Goal: Check status: Check status

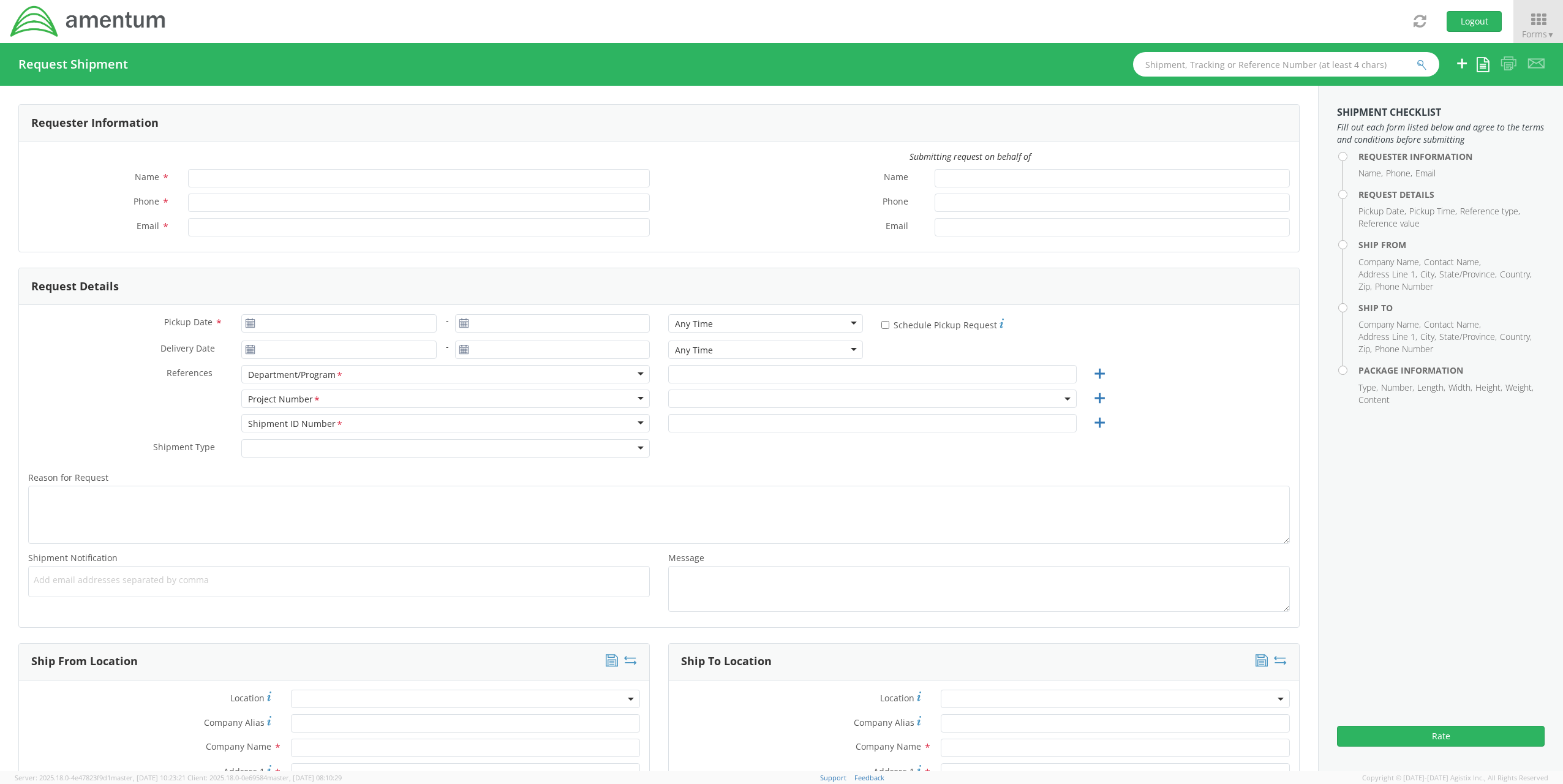
type input "[PERSON_NAME]"
type input "[PHONE_NUMBER]"
type input "[EMAIL_ADDRESS][PERSON_NAME][DOMAIN_NAME]"
click at [1550, 13] on icon at bounding box center [1538, 20] width 57 height 17
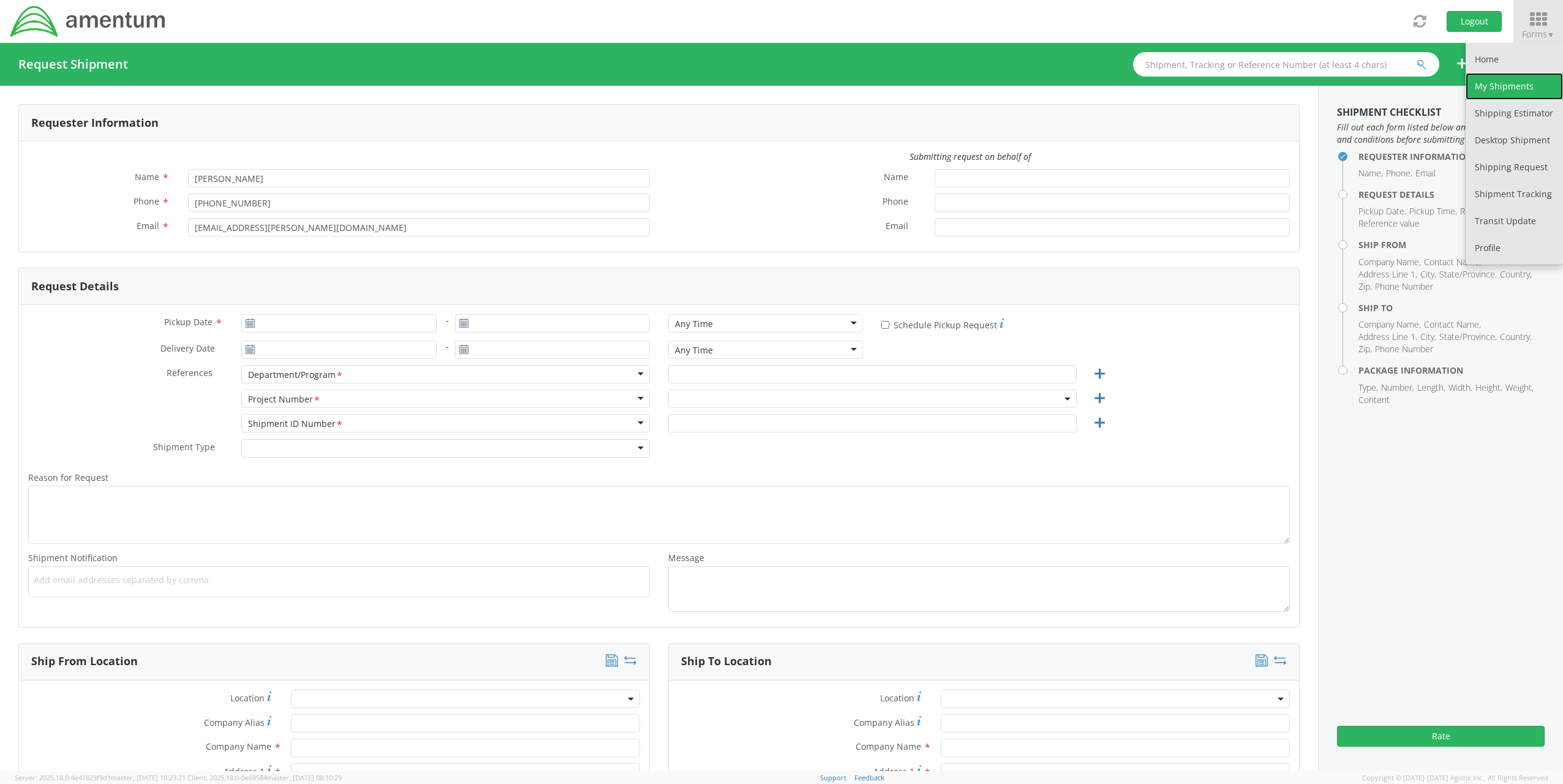
click at [1495, 81] on link "My Shipments" at bounding box center [1514, 86] width 97 height 27
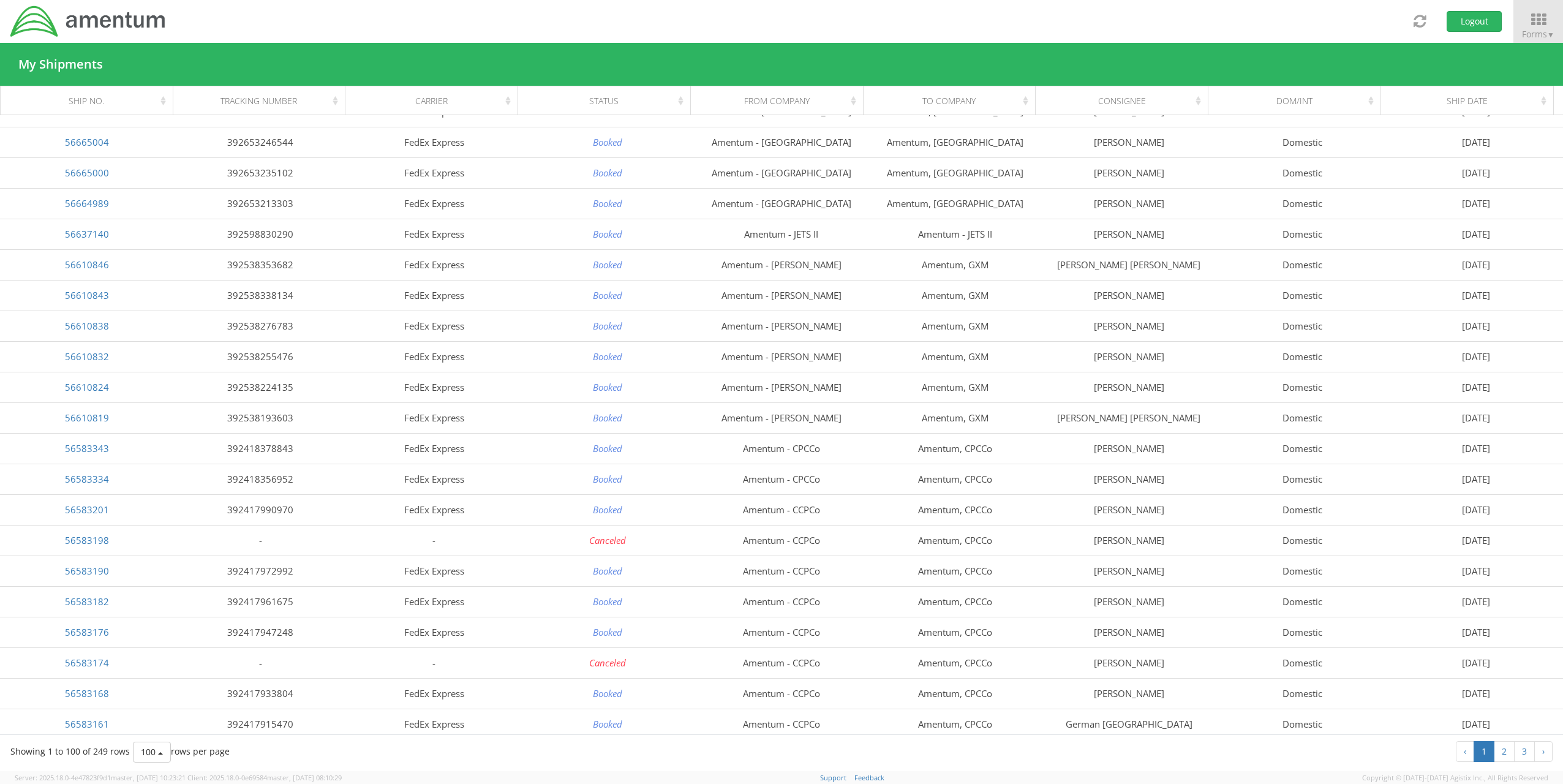
scroll to position [490, 0]
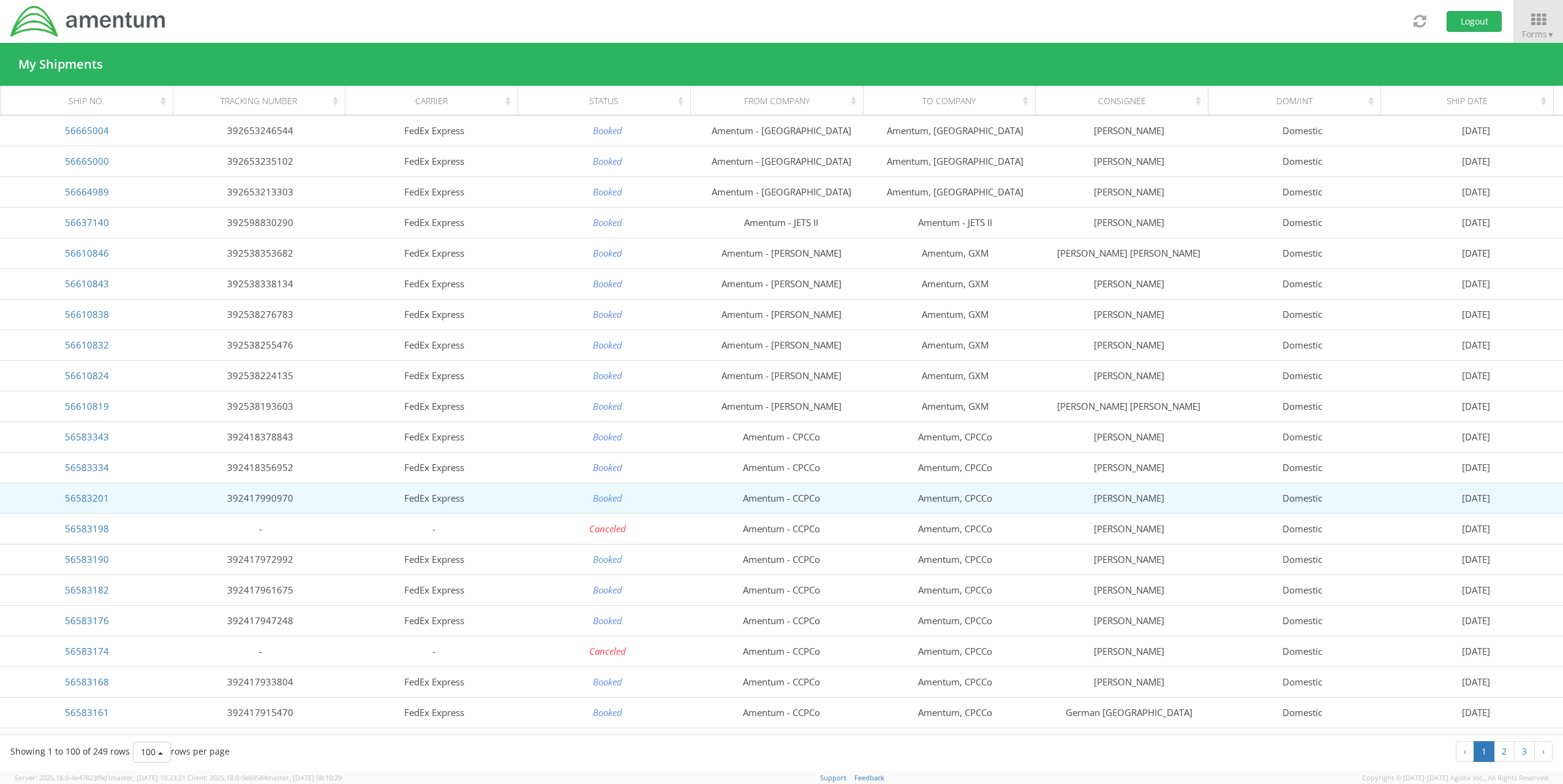
click at [967, 491] on td "Amentum, CPCCo" at bounding box center [956, 497] width 174 height 30
click at [75, 492] on link "56583201" at bounding box center [87, 497] width 44 height 12
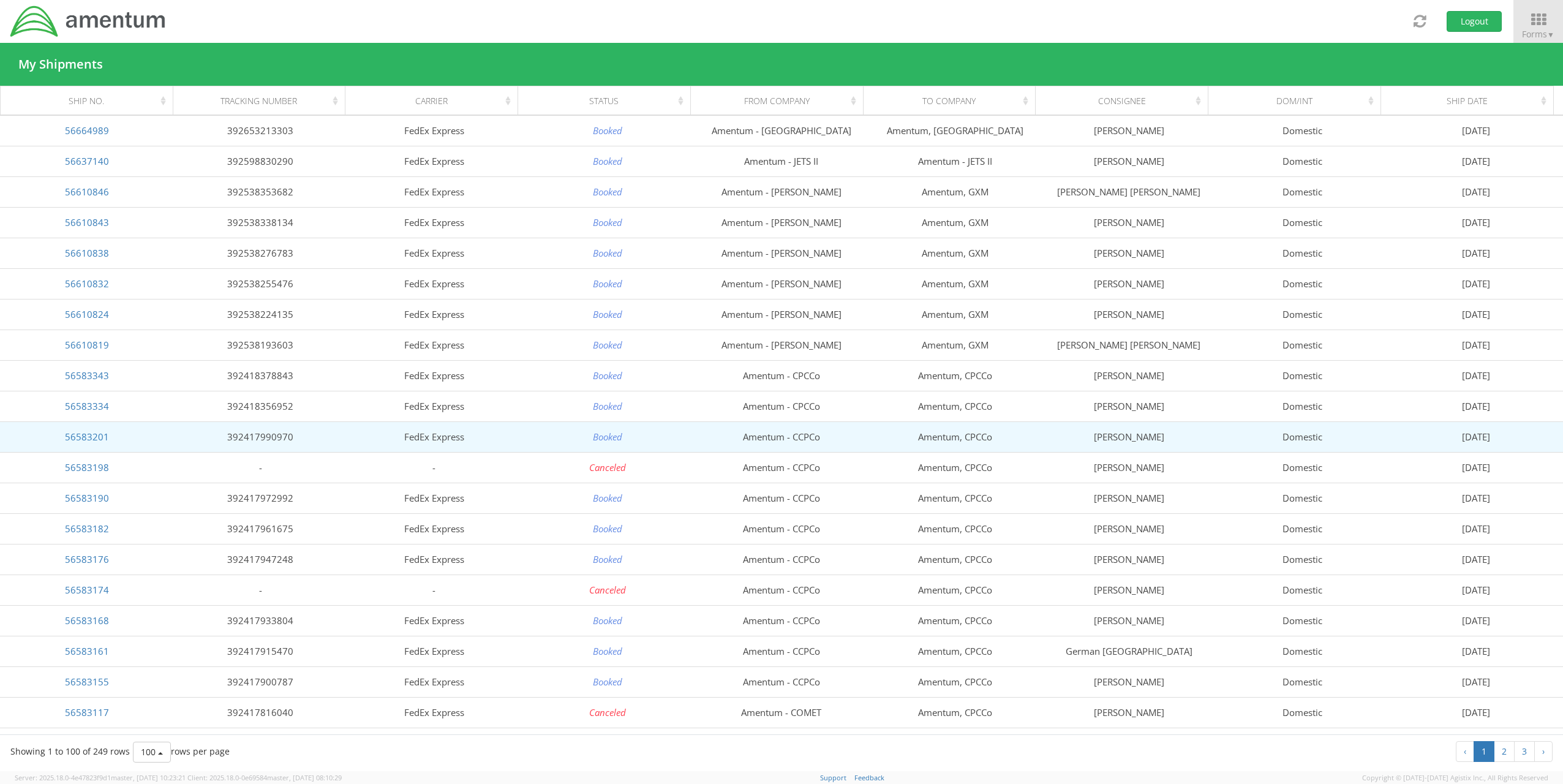
scroll to position [612, 0]
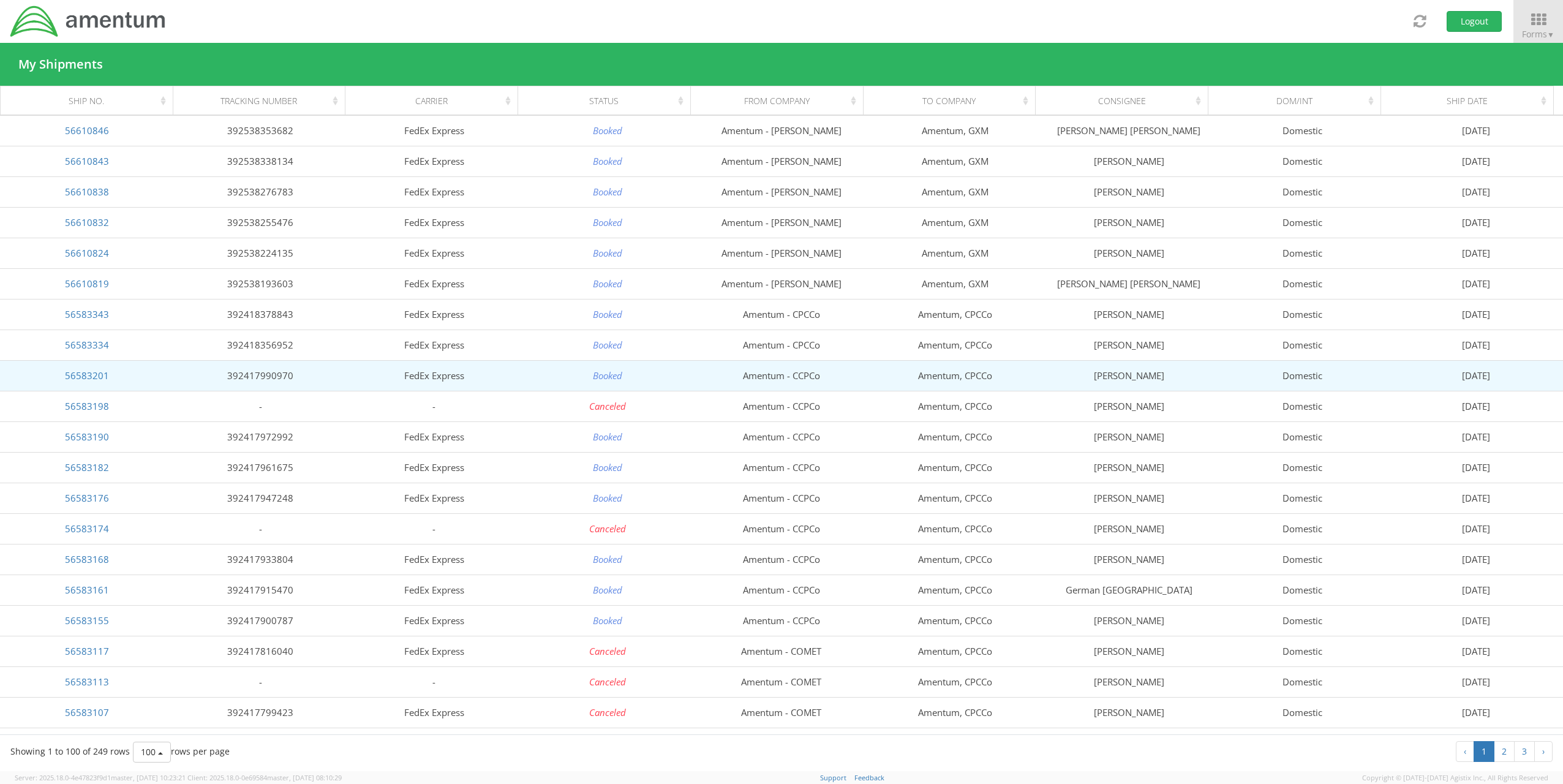
click at [603, 375] on icon "Booked" at bounding box center [607, 375] width 29 height 12
click at [273, 376] on td "392417990970" at bounding box center [261, 375] width 174 height 30
copy td "392417990970"
click at [92, 375] on link "56583201" at bounding box center [87, 375] width 44 height 12
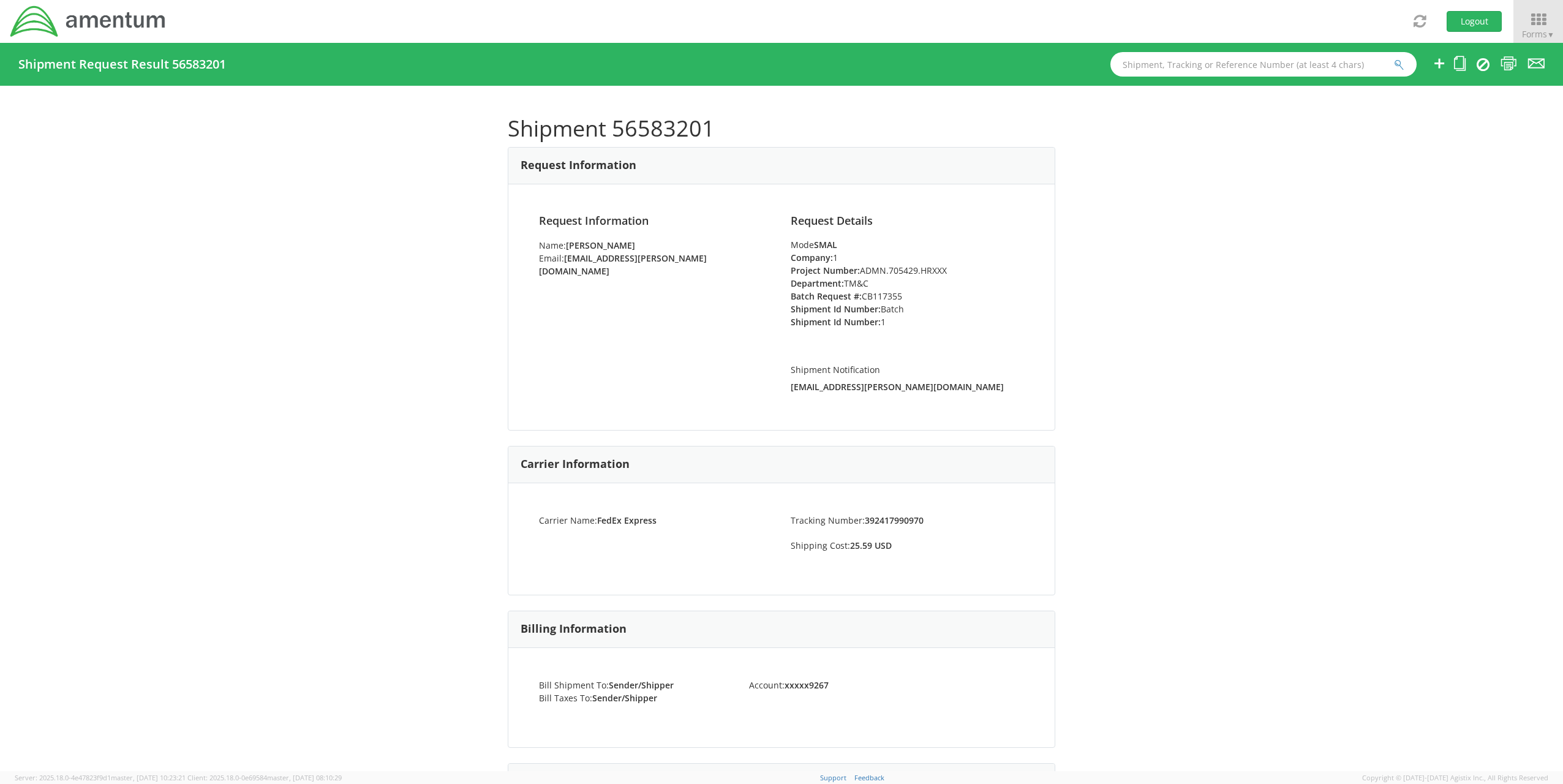
click at [648, 123] on h1 "Shipment 56583201" at bounding box center [782, 128] width 548 height 25
copy h1 "56583201"
click at [1532, 19] on icon at bounding box center [1538, 20] width 57 height 17
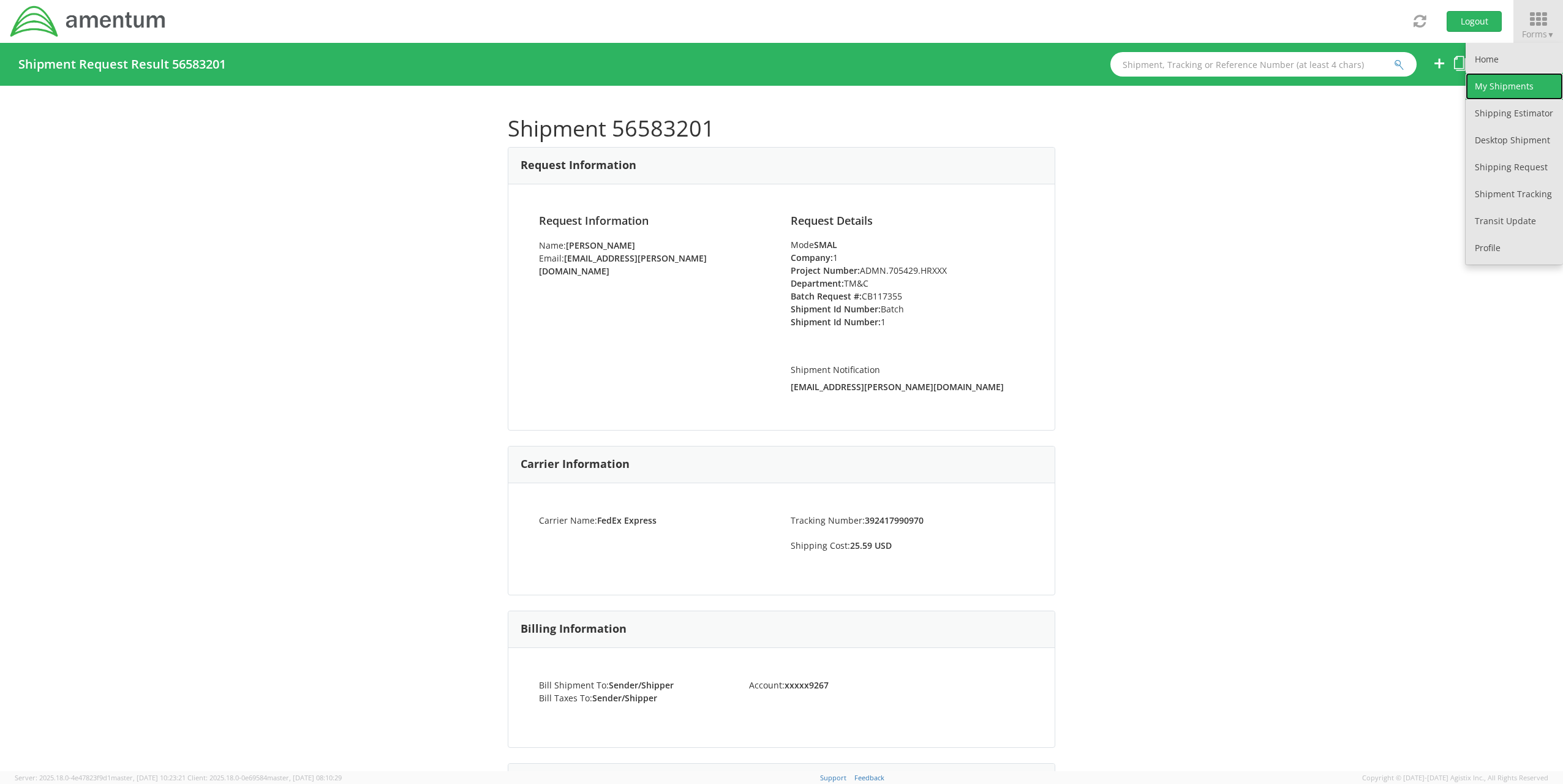
click at [1516, 74] on link "My Shipments" at bounding box center [1514, 86] width 97 height 27
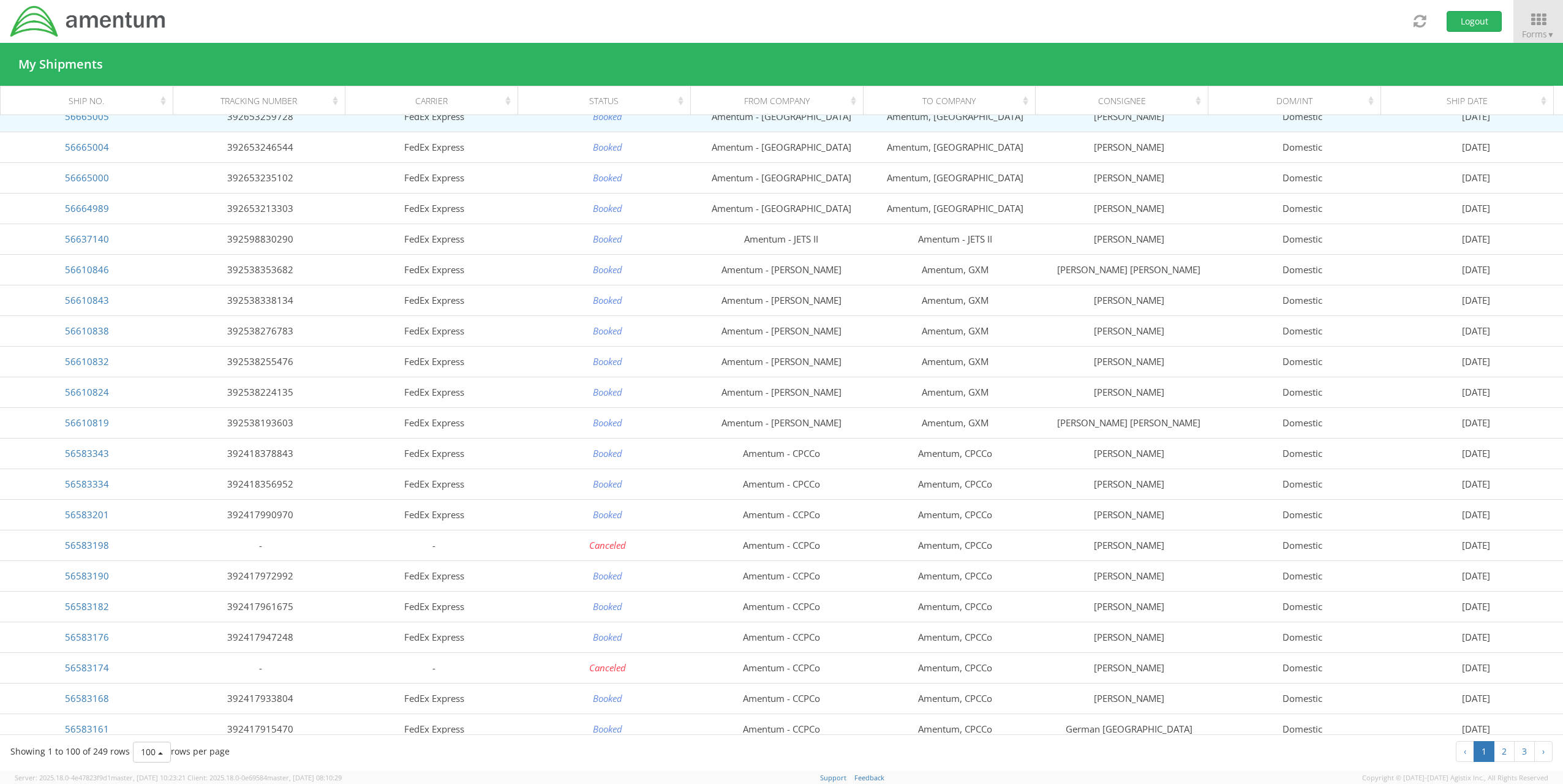
scroll to position [490, 0]
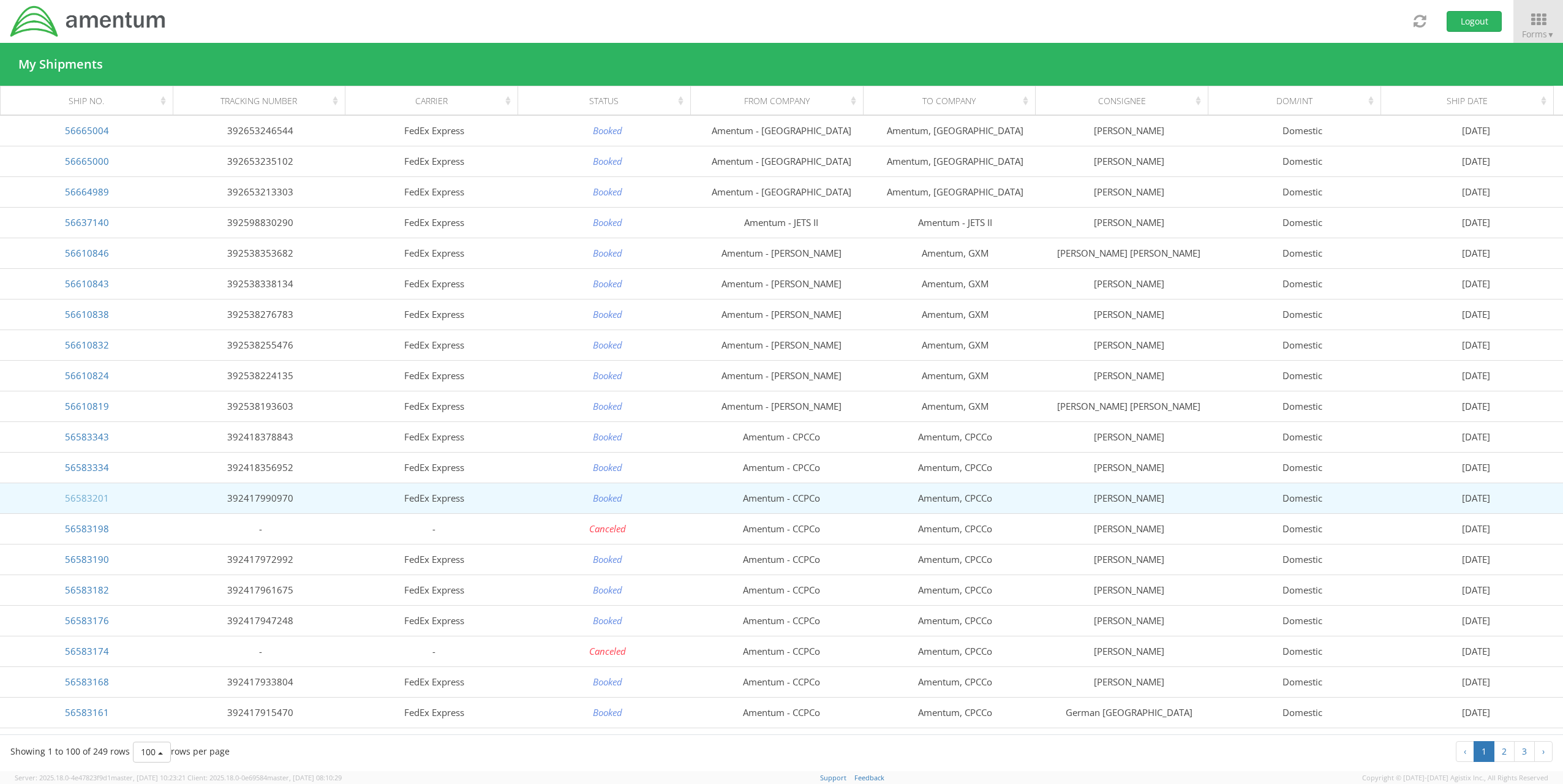
click at [87, 496] on link "56583201" at bounding box center [87, 497] width 44 height 12
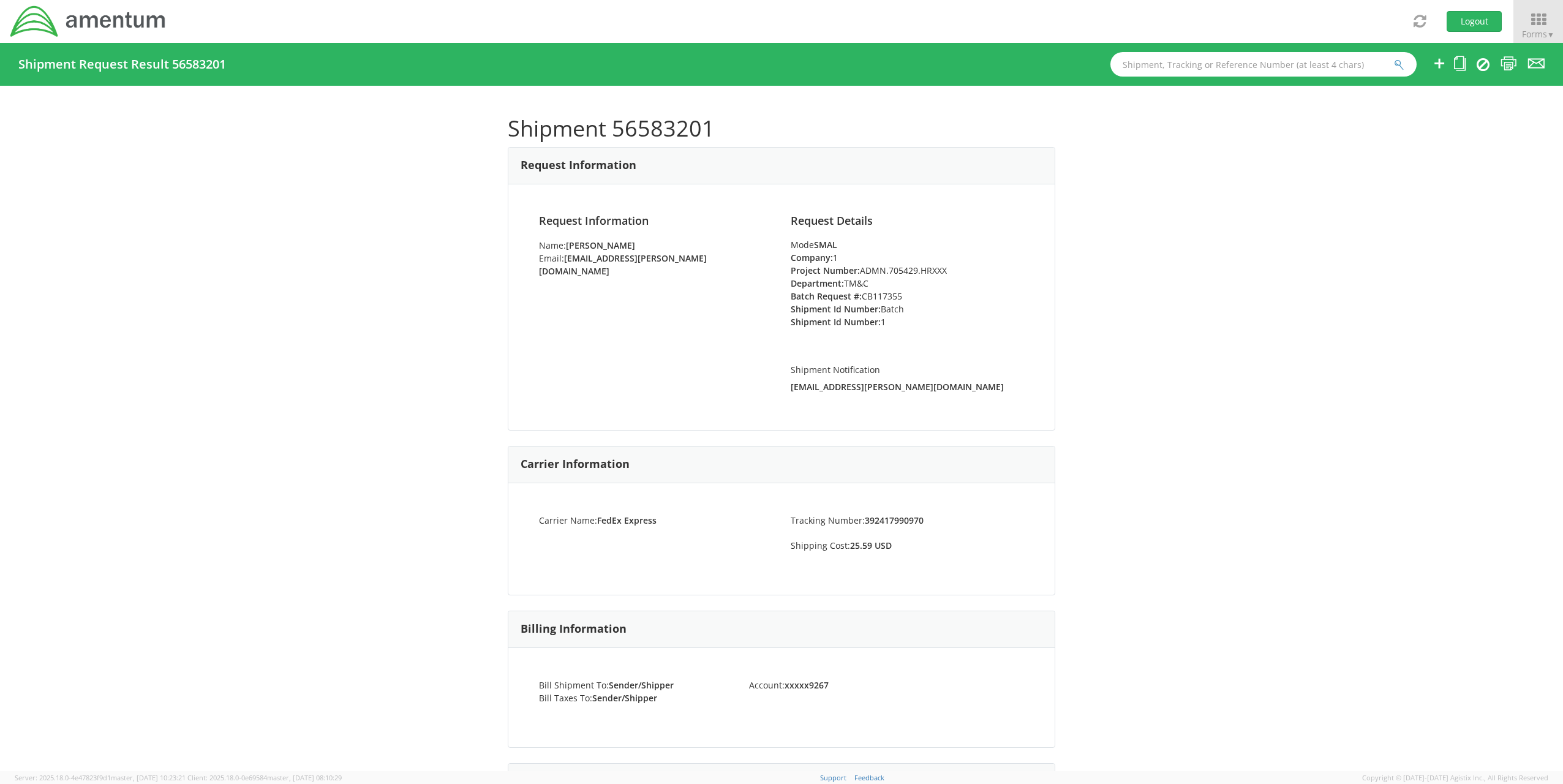
click at [633, 127] on h1 "Shipment 56583201" at bounding box center [782, 128] width 548 height 25
drag, startPoint x: 633, startPoint y: 127, endPoint x: 735, endPoint y: 127, distance: 102.0
click at [735, 127] on h1 "Shipment 56583201" at bounding box center [782, 128] width 548 height 25
click at [711, 115] on div "Shipment 56583201 Request Information Request Information Name: [PERSON_NAME] E…" at bounding box center [782, 428] width 548 height 648
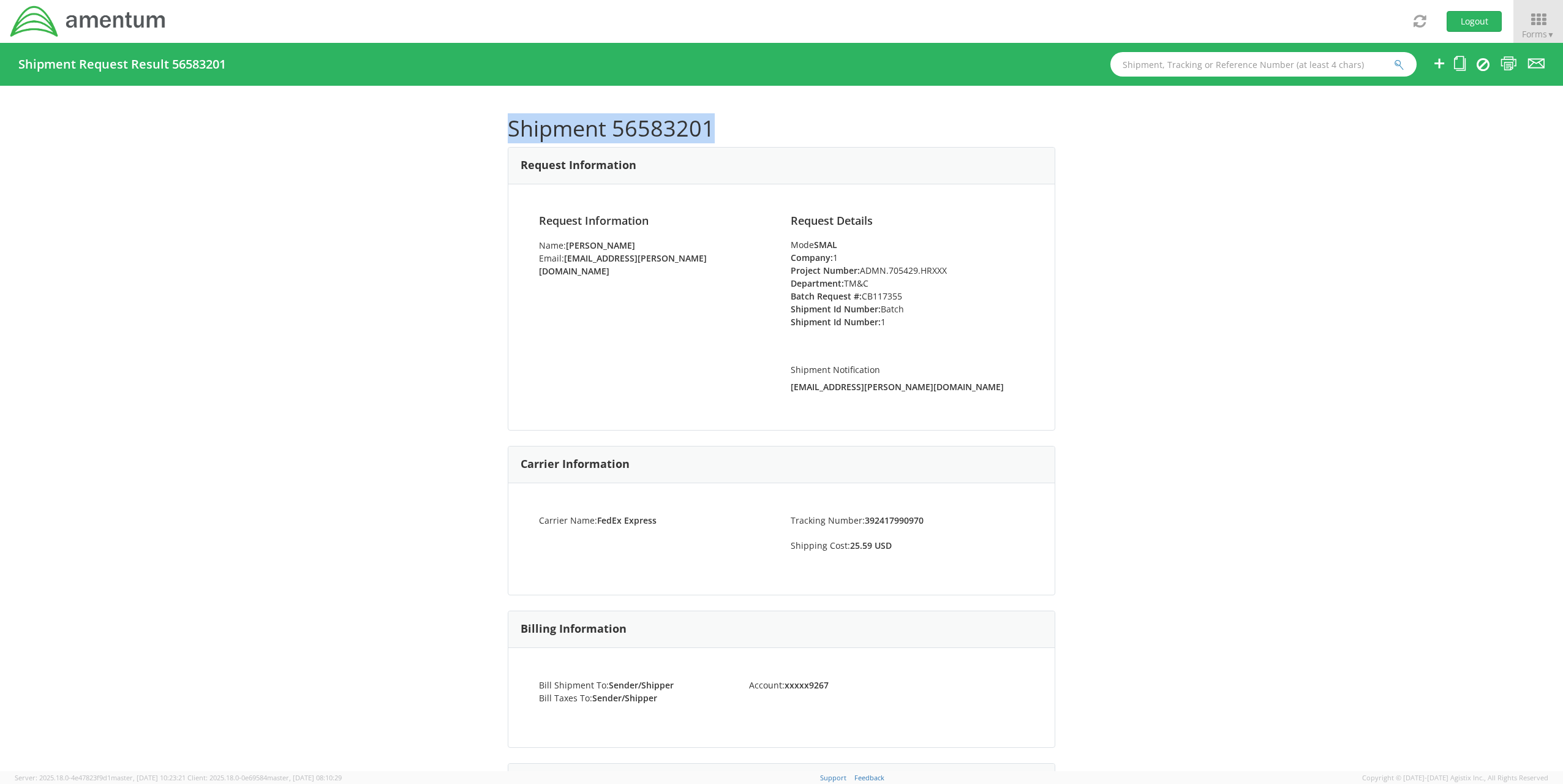
drag, startPoint x: 504, startPoint y: 124, endPoint x: 762, endPoint y: 130, distance: 258.1
click at [762, 130] on h1 "Shipment 56583201" at bounding box center [782, 128] width 548 height 25
copy h1 "Shipment 56583201"
click at [881, 292] on li "Batch Request #: CB117355" at bounding box center [907, 296] width 233 height 13
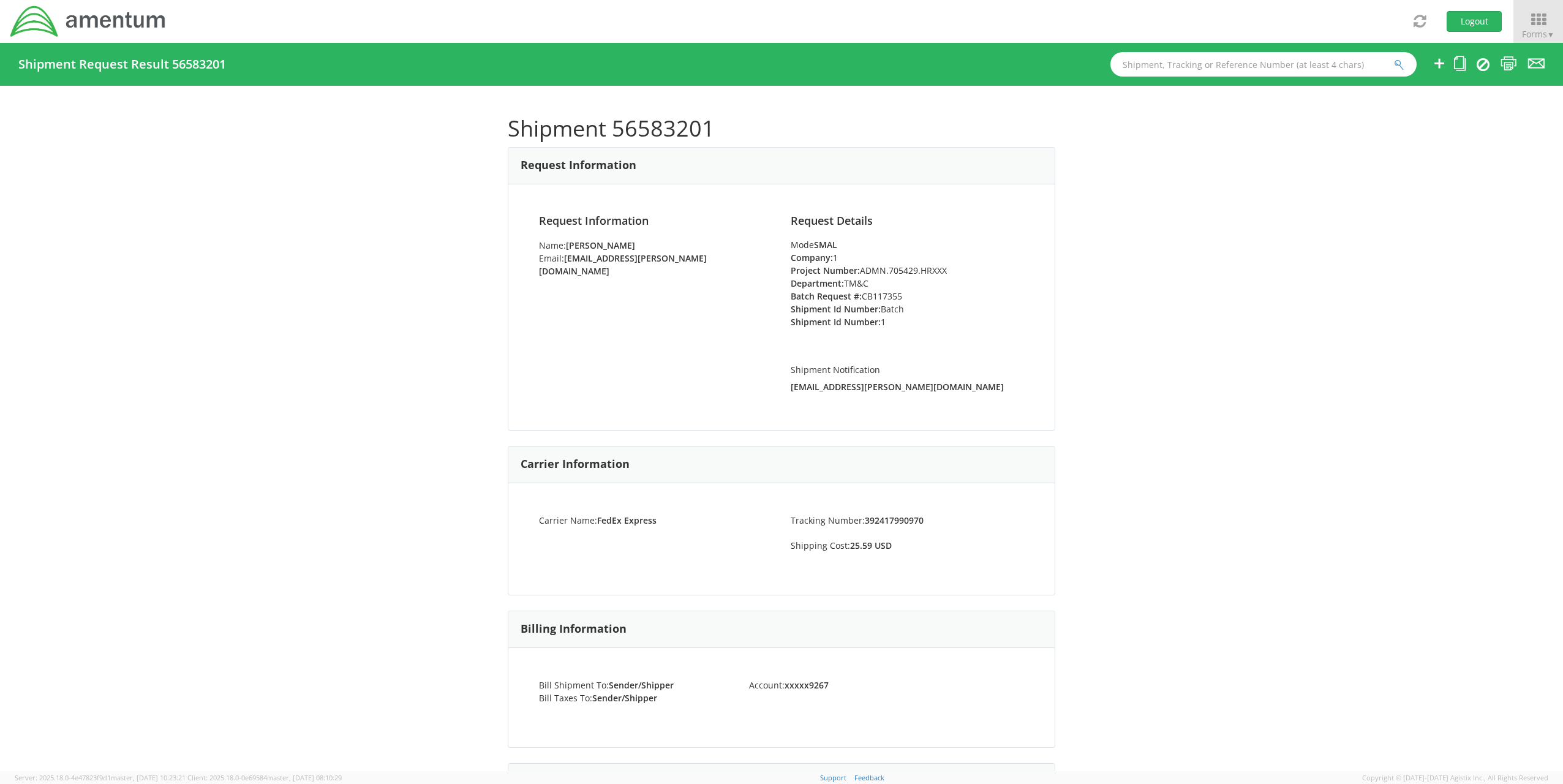
copy li "CB117355"
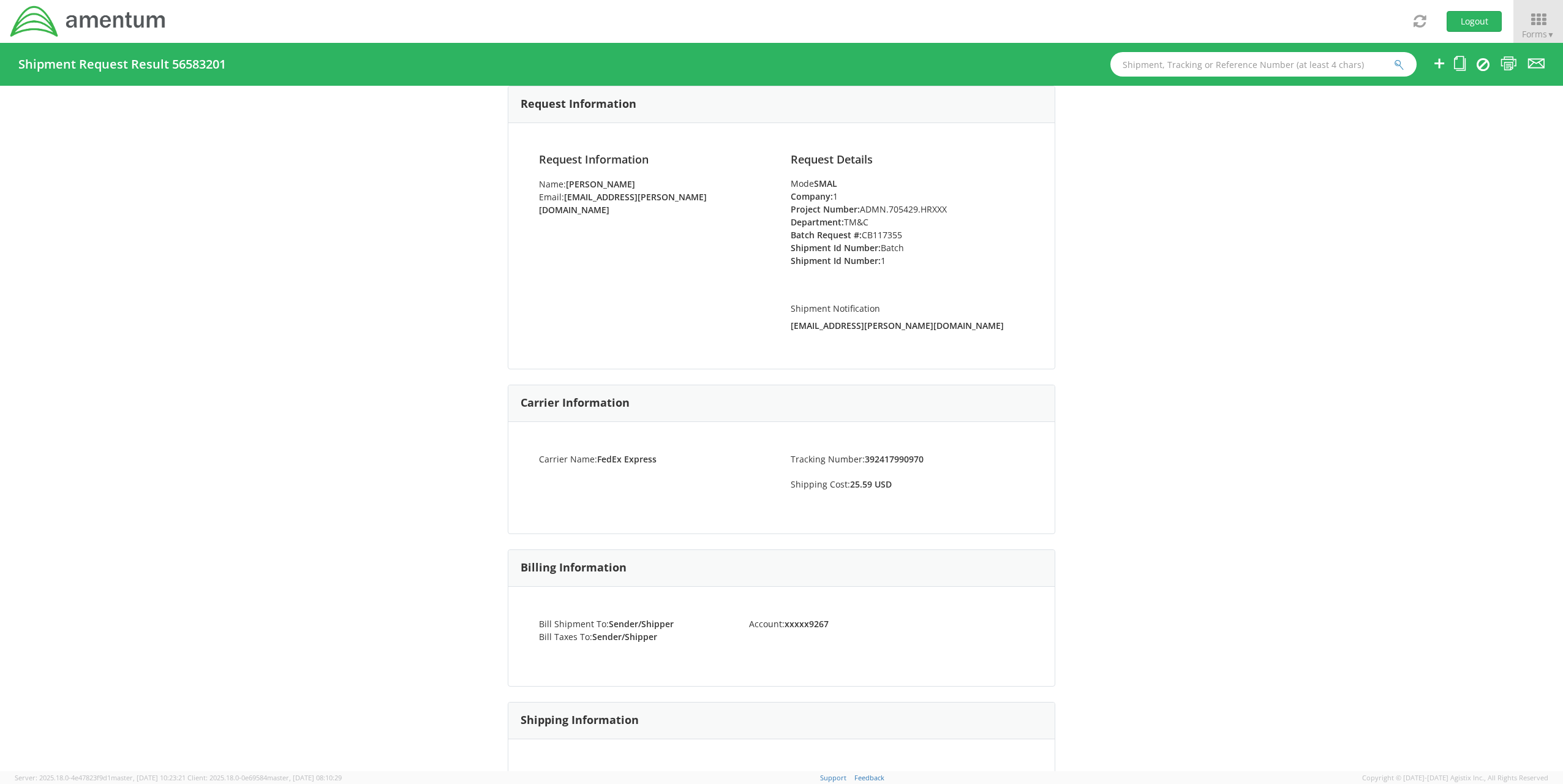
scroll to position [61, 0]
click at [1229, 377] on div "Shipment 56583201 Request Information Request Information Name: [PERSON_NAME] E…" at bounding box center [782, 428] width 1563 height 685
click at [1536, 22] on icon at bounding box center [1538, 20] width 57 height 17
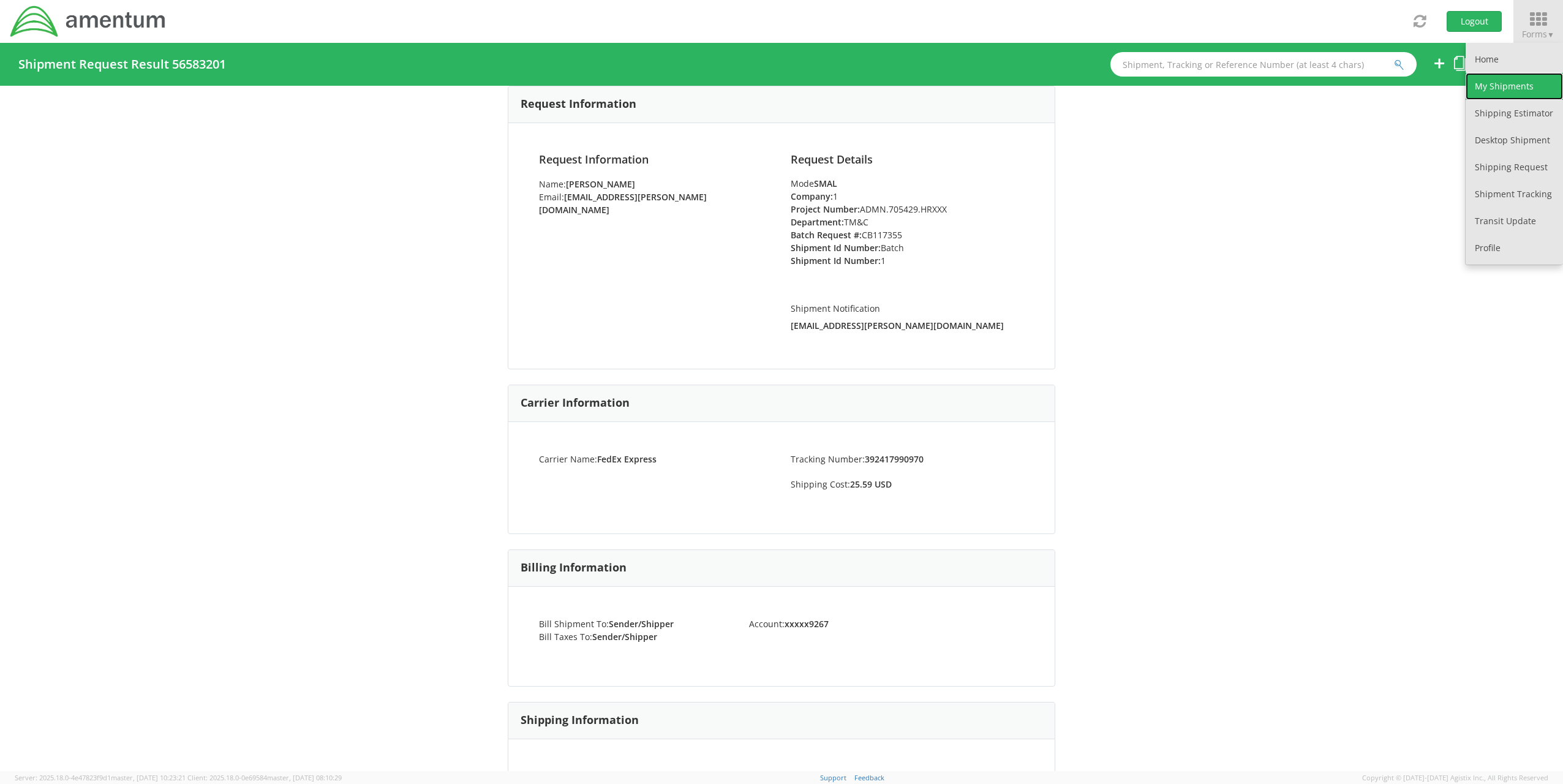
click at [1513, 84] on link "My Shipments" at bounding box center [1514, 86] width 97 height 27
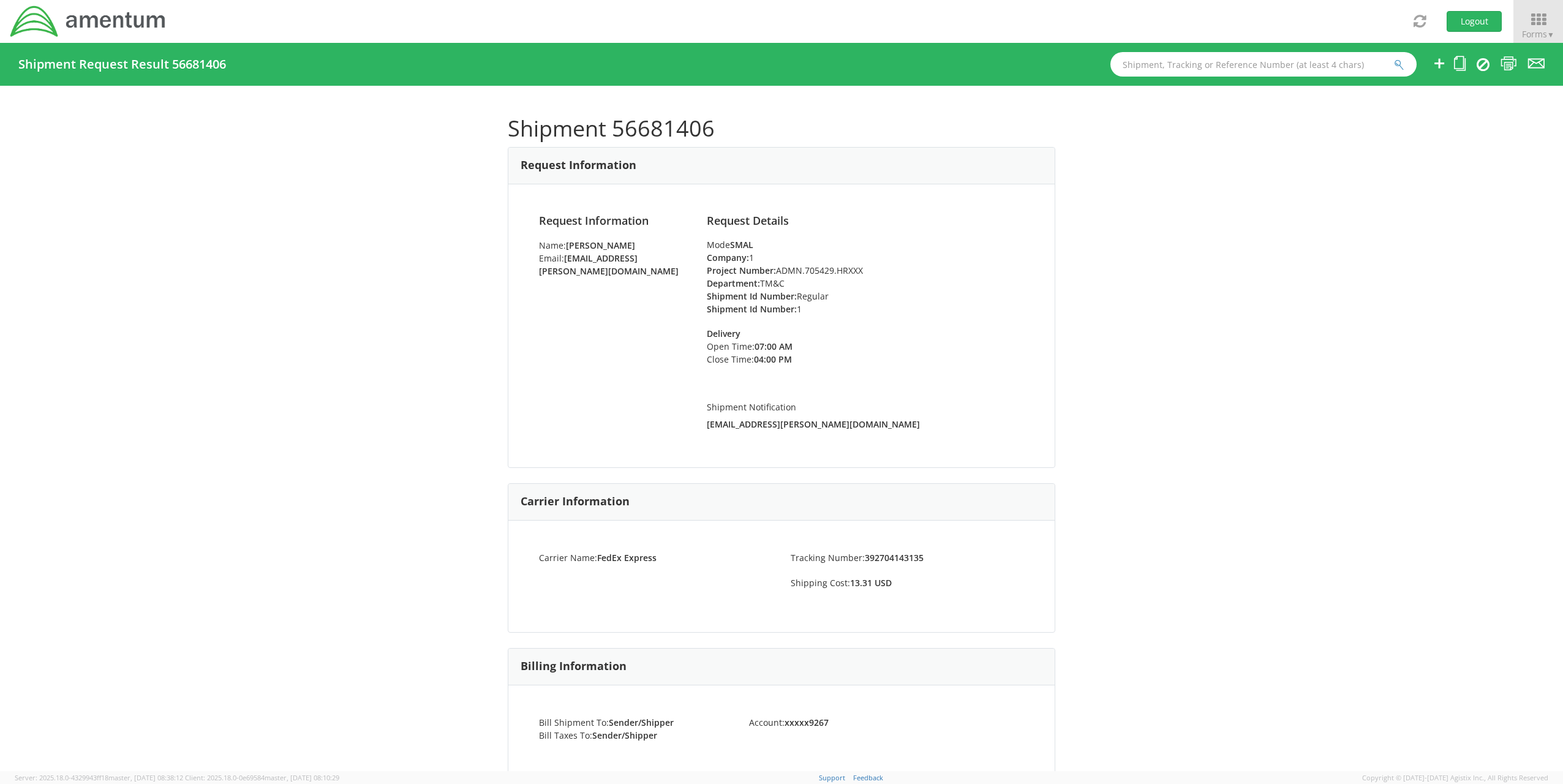
scroll to position [368, 0]
